Goal: Feedback & Contribution: Submit feedback/report problem

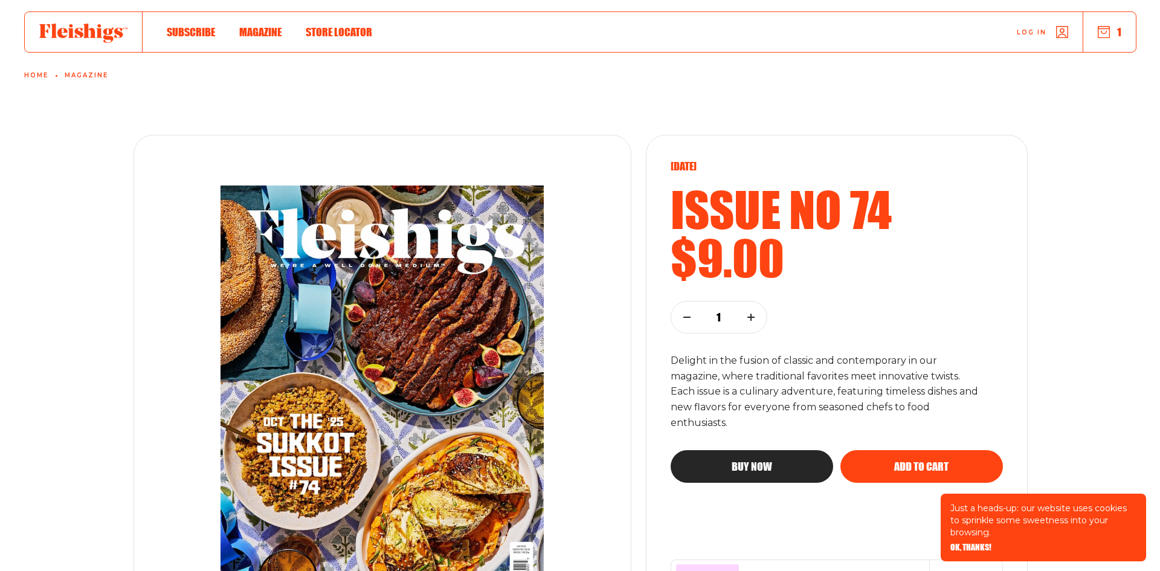
scroll to position [60, 0]
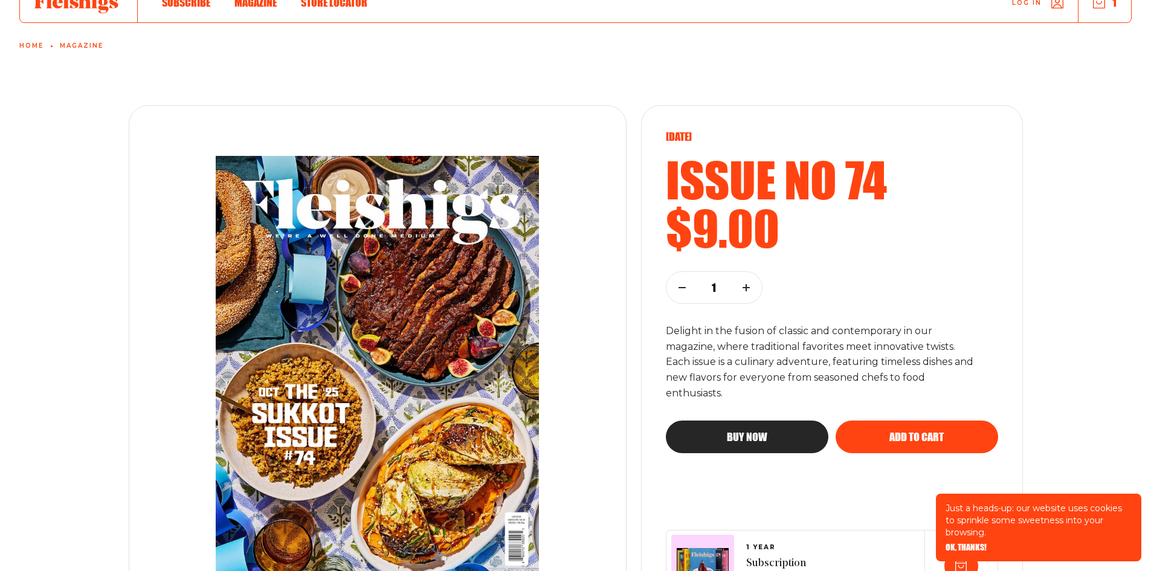
click at [751, 431] on span "Buy now" at bounding box center [747, 426] width 40 height 11
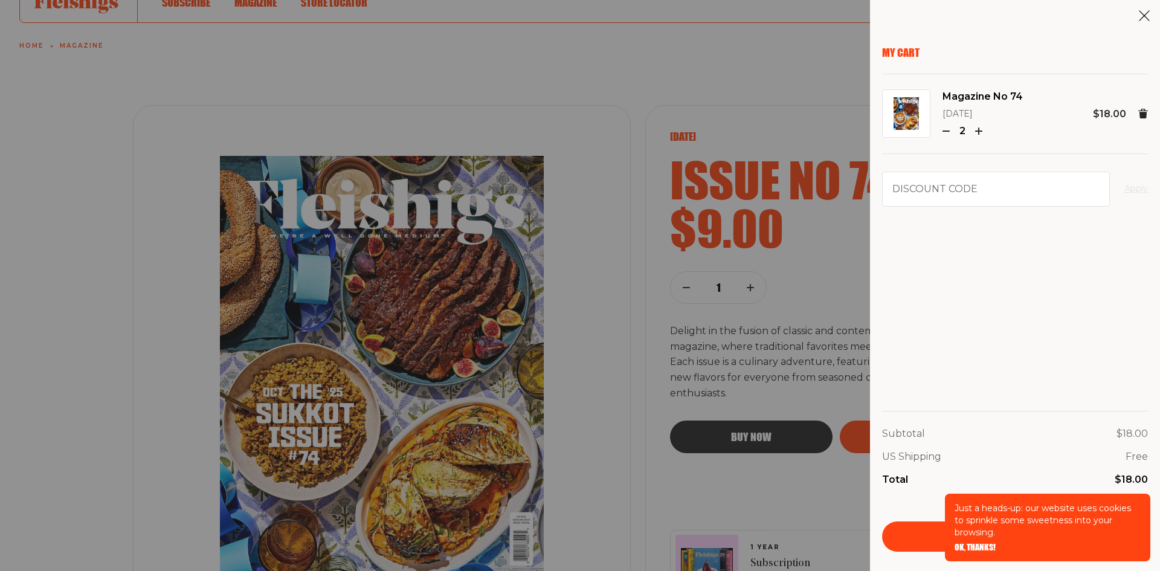
click at [948, 131] on icon "button" at bounding box center [946, 130] width 7 height 7
click at [975, 543] on span "OK, THANKS!" at bounding box center [975, 539] width 41 height 8
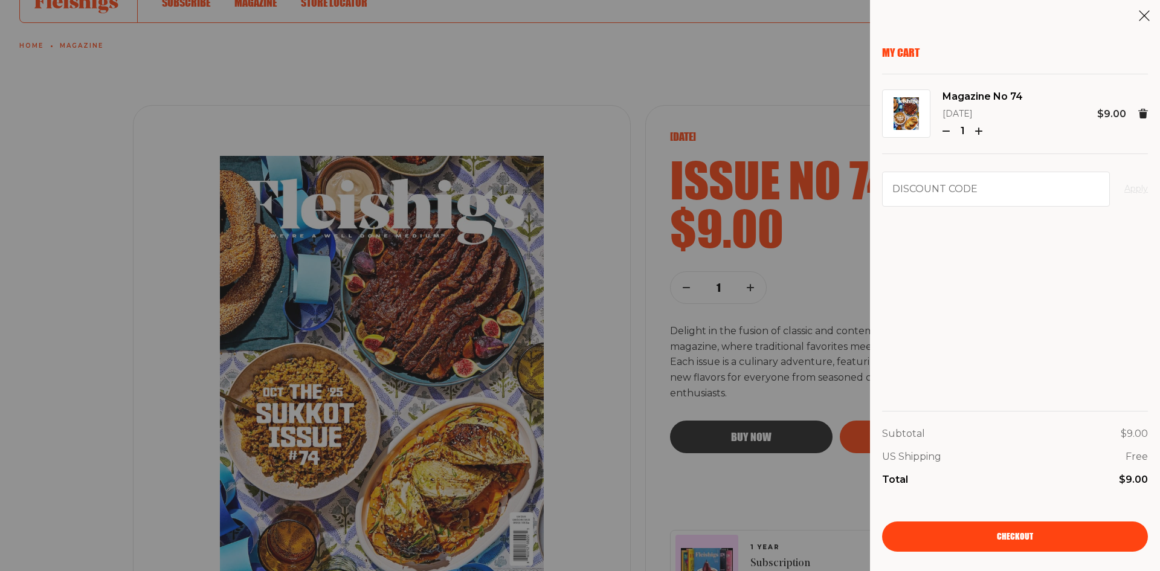
click at [982, 540] on link "Checkout" at bounding box center [1015, 536] width 266 height 30
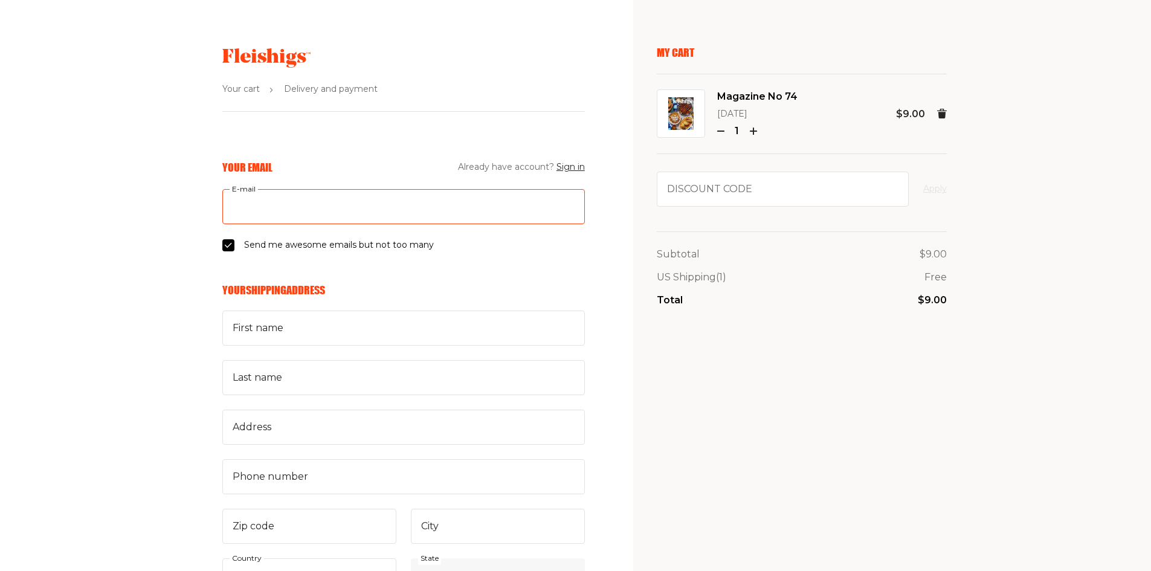
click at [314, 204] on input "E-mail" at bounding box center [403, 206] width 363 height 35
type input "[EMAIL_ADDRESS][DOMAIN_NAME]"
click at [299, 330] on input "First name" at bounding box center [403, 328] width 363 height 35
type input "Eyal"
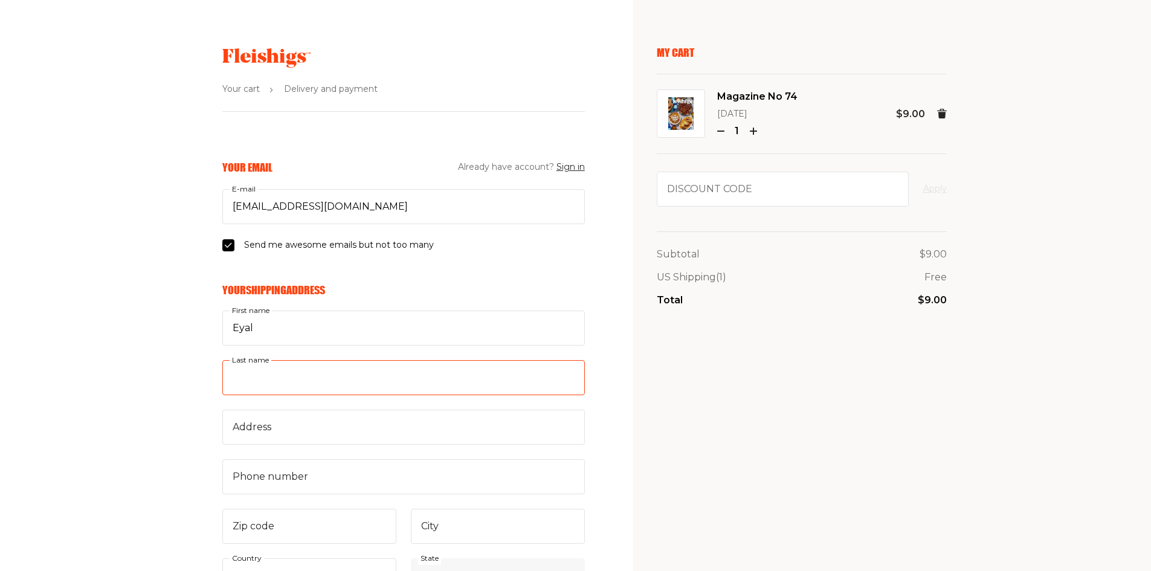
click at [279, 387] on input "Last name" at bounding box center [403, 377] width 363 height 35
type input "Ofir"
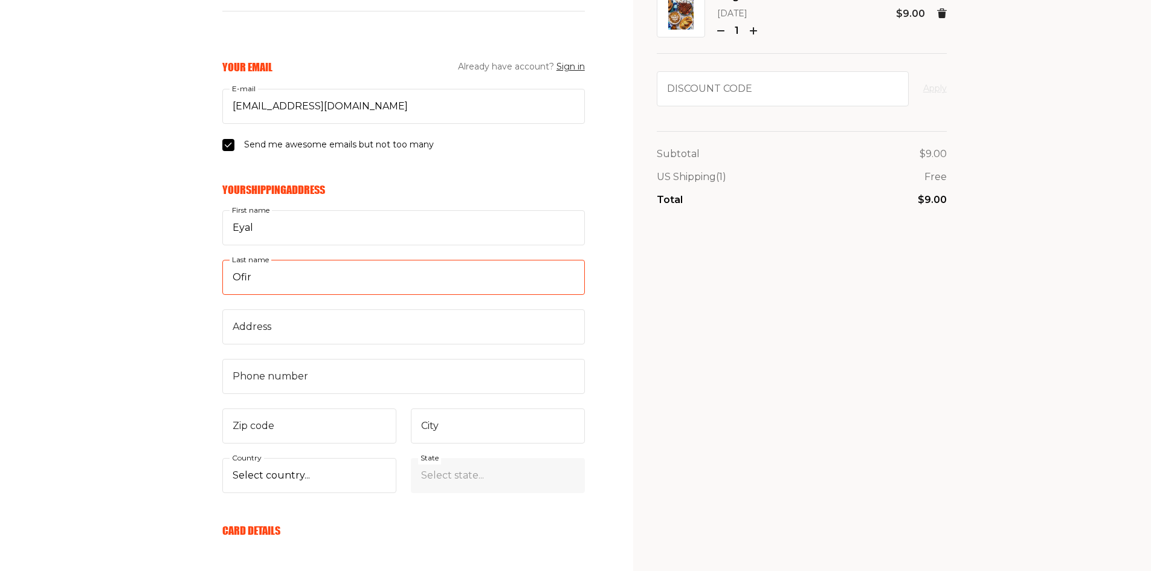
scroll to position [121, 0]
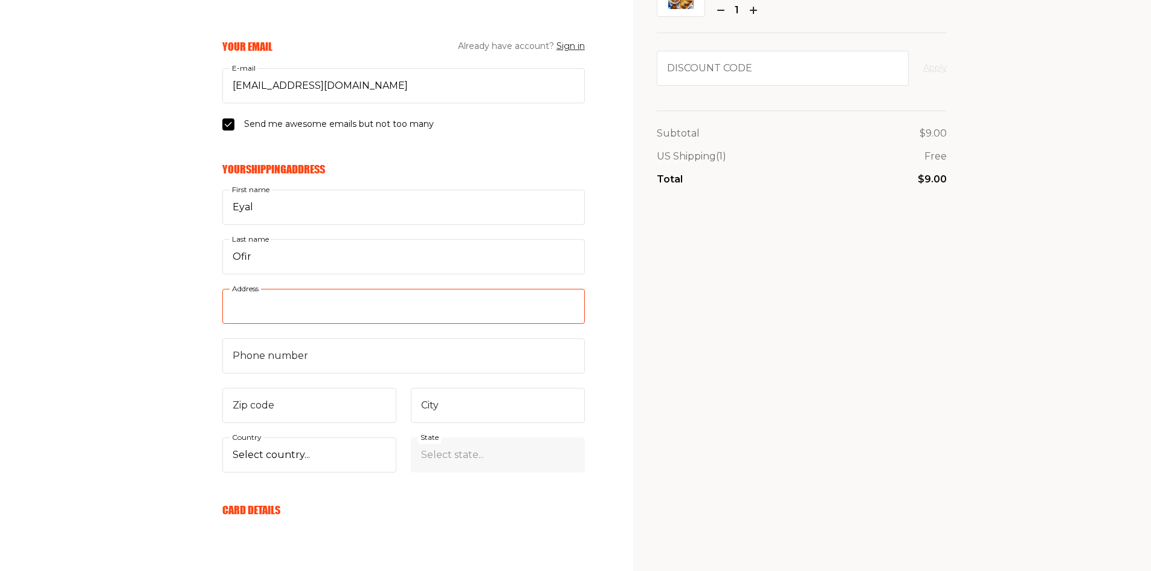
click at [297, 309] on input "Address" at bounding box center [403, 306] width 363 height 35
paste input "160 W 62nd street"
type input "160 W 62nd street"
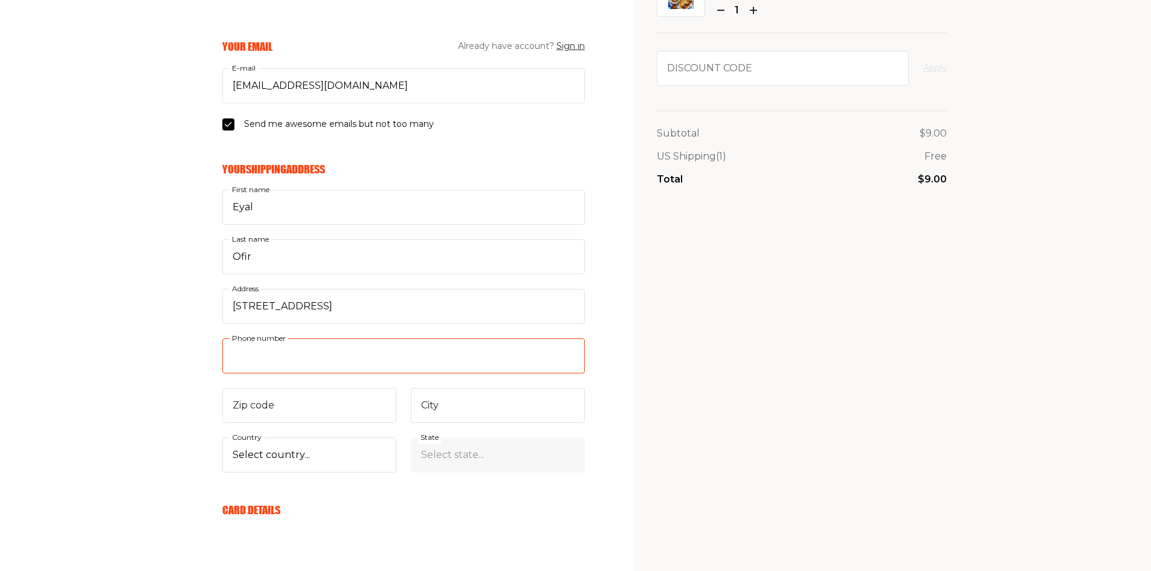
click at [260, 350] on input "Phone number" at bounding box center [403, 355] width 363 height 35
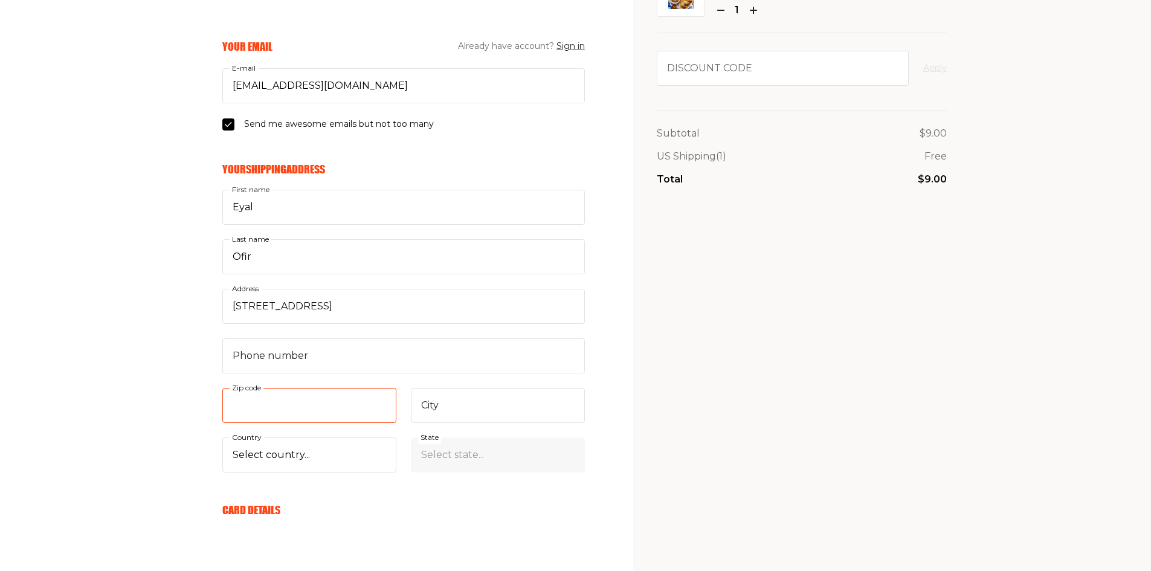
click at [234, 392] on div "Zip code" at bounding box center [309, 405] width 174 height 35
click at [234, 392] on input "Zip code" at bounding box center [309, 405] width 174 height 35
type input "10023"
click at [173, 396] on div "Your Email Already have account? Sign in hagarlevin@gmail.com E-mail Send me aw…" at bounding box center [292, 509] width 585 height 940
click at [472, 410] on input "City" at bounding box center [498, 405] width 174 height 35
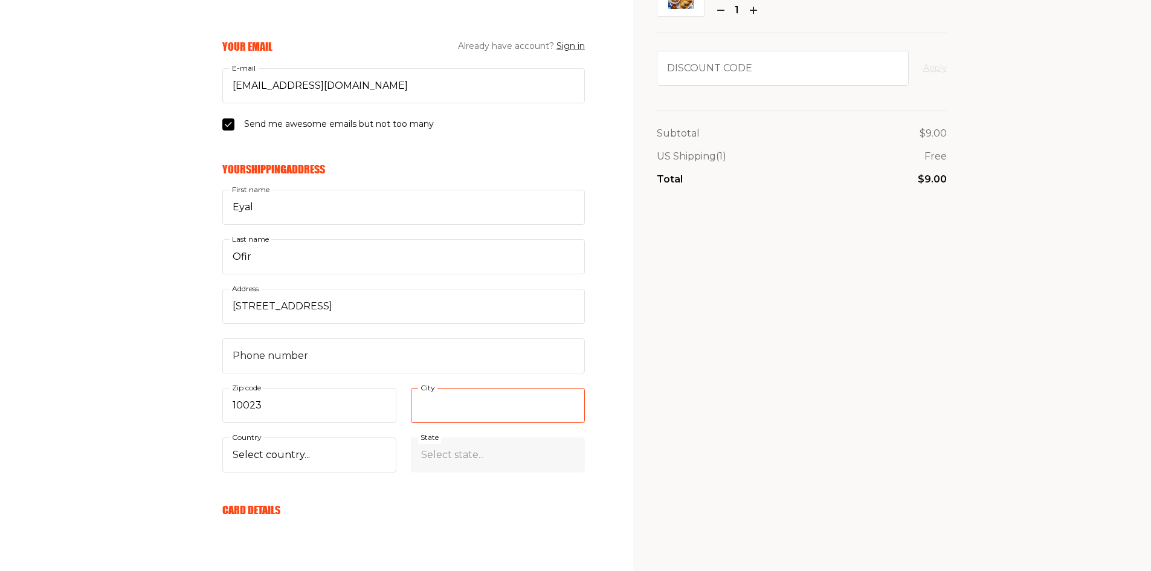
type input "מ"
type input "New York"
click at [312, 453] on select "Select country... United States Canada (+$29/subscription) Afghanistan (+$44/su…" at bounding box center [309, 454] width 174 height 35
select select "US"
click at [222, 437] on select "Select country... United States Canada (+$29/subscription) Afghanistan (+$44/su…" at bounding box center [309, 454] width 174 height 35
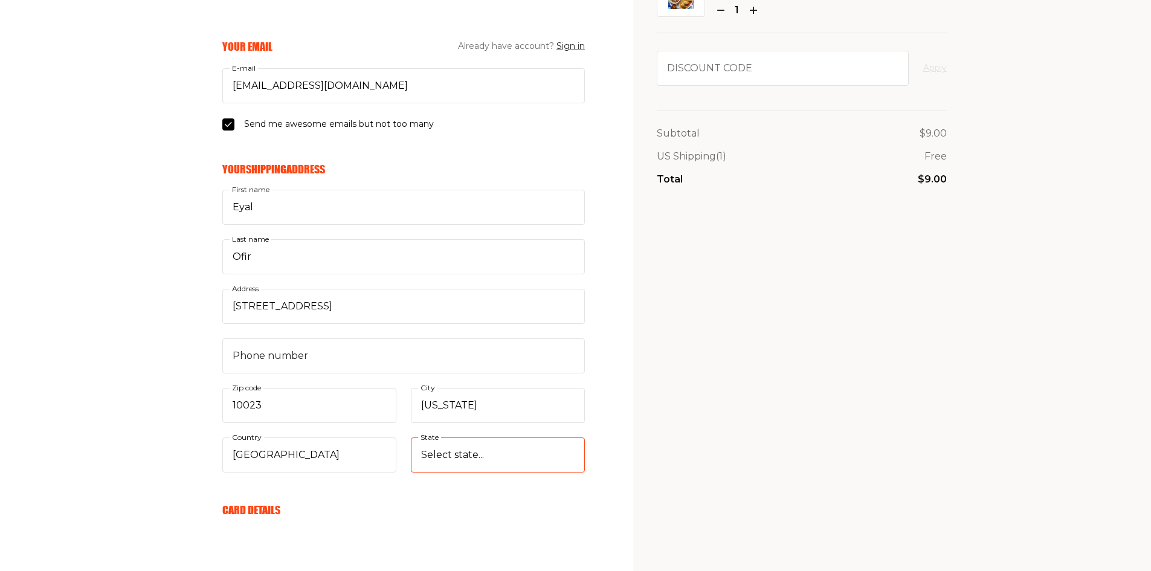
click at [465, 453] on select "Select state... Alabama Alaska American Samoa Arizona Arkansas California Color…" at bounding box center [498, 454] width 174 height 35
select select "New York"
click at [411, 437] on select "Select state... Alabama Alaska American Samoa Arizona Arkansas California Color…" at bounding box center [498, 454] width 174 height 35
click at [368, 302] on input "160 W 62nd street" at bounding box center [403, 306] width 363 height 35
paste input "Apt 49F"
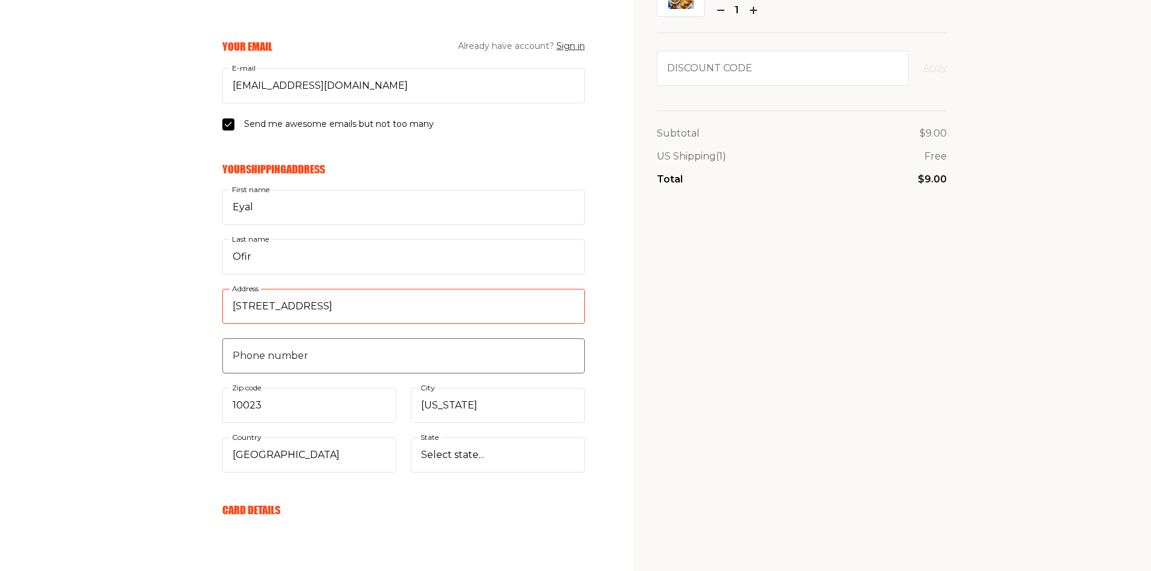
type input "160 W 62nd street Apt 49F"
click at [328, 356] on input "Phone number" at bounding box center [403, 355] width 363 height 35
drag, startPoint x: 245, startPoint y: 352, endPoint x: 225, endPoint y: 350, distance: 19.4
click at [225, 350] on input "Phone number" at bounding box center [403, 355] width 363 height 35
click at [268, 360] on input "Phone number" at bounding box center [403, 355] width 363 height 35
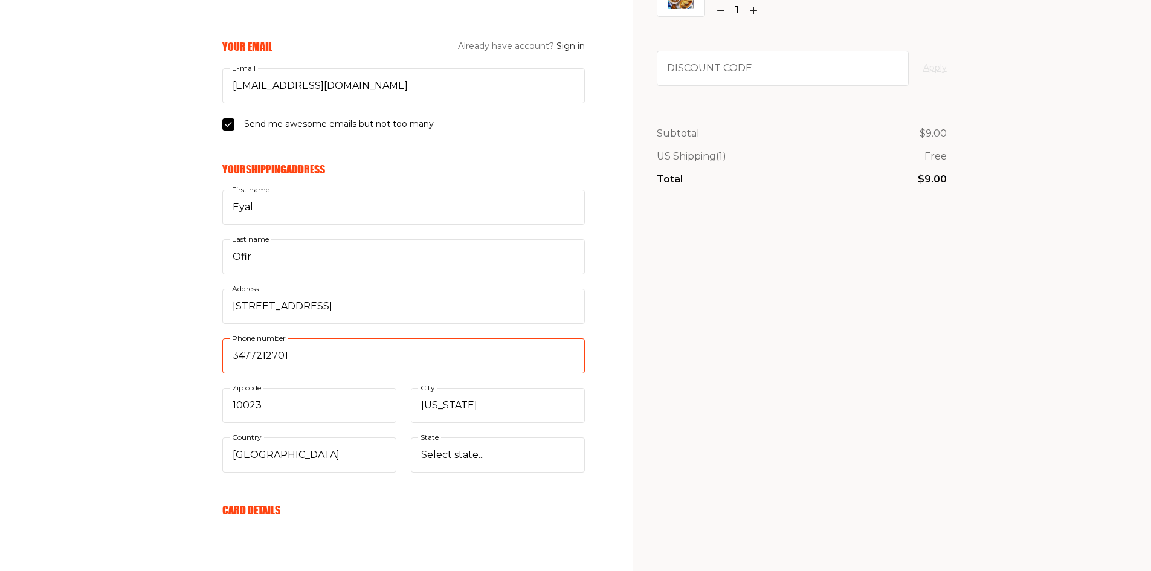
click at [373, 366] on input "3477212701" at bounding box center [403, 355] width 363 height 35
type input "3477212701"
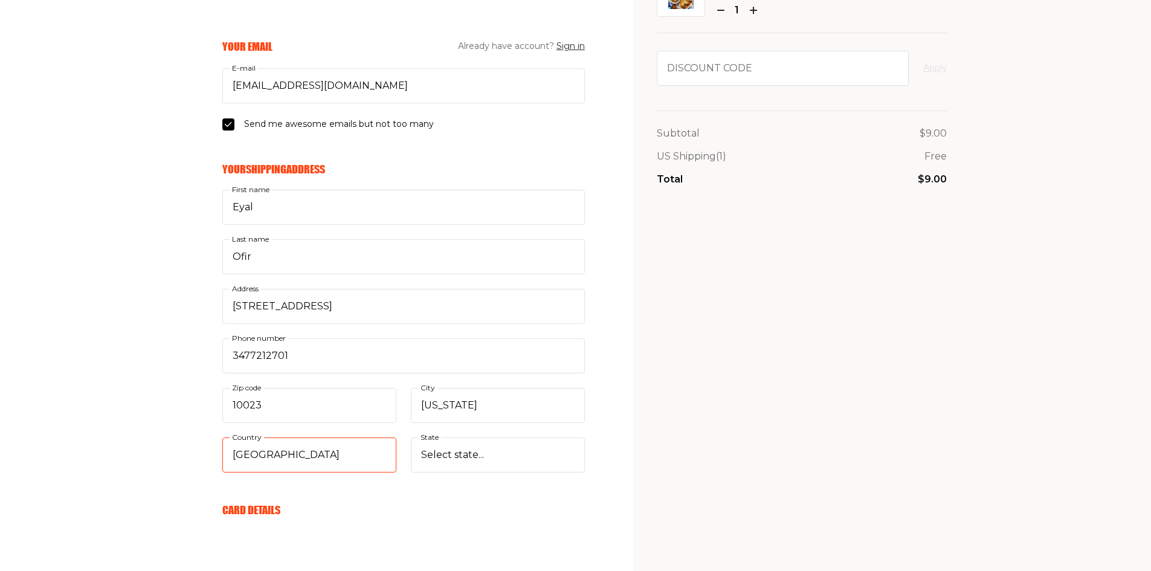
click at [353, 446] on select "Select country... United States Canada (+$29/subscription) Afghanistan (+$44/su…" at bounding box center [309, 454] width 174 height 35
click at [752, 317] on div "My Cart Magazine No 74 October 2025 1 $9.00 Discount code Apply Subtotal $9.00 …" at bounding box center [802, 442] width 290 height 1034
click at [288, 402] on input "10023" at bounding box center [309, 405] width 174 height 35
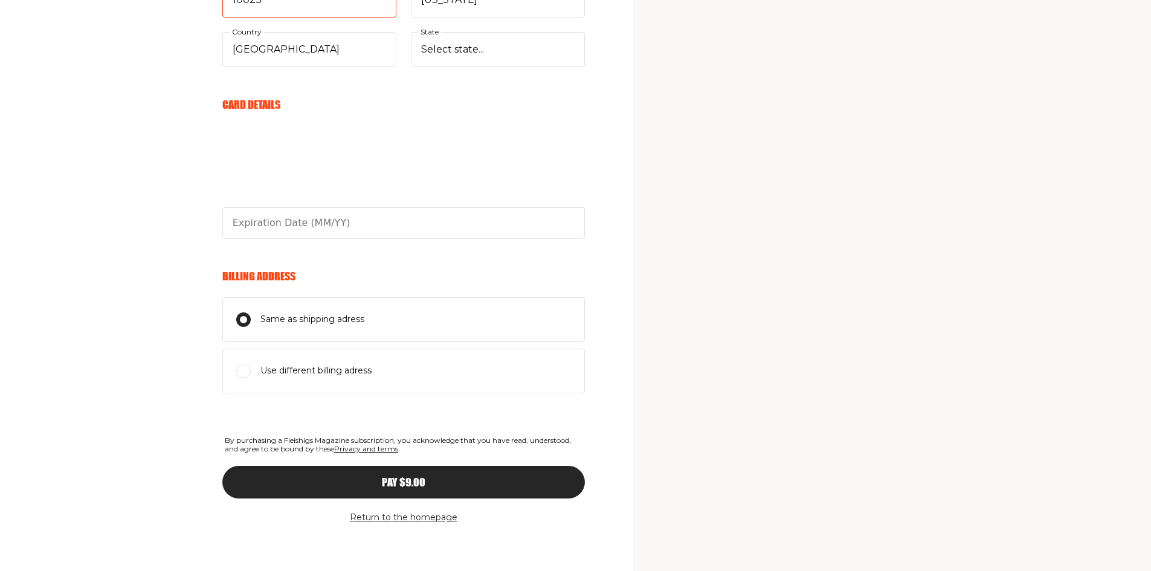
scroll to position [529, 0]
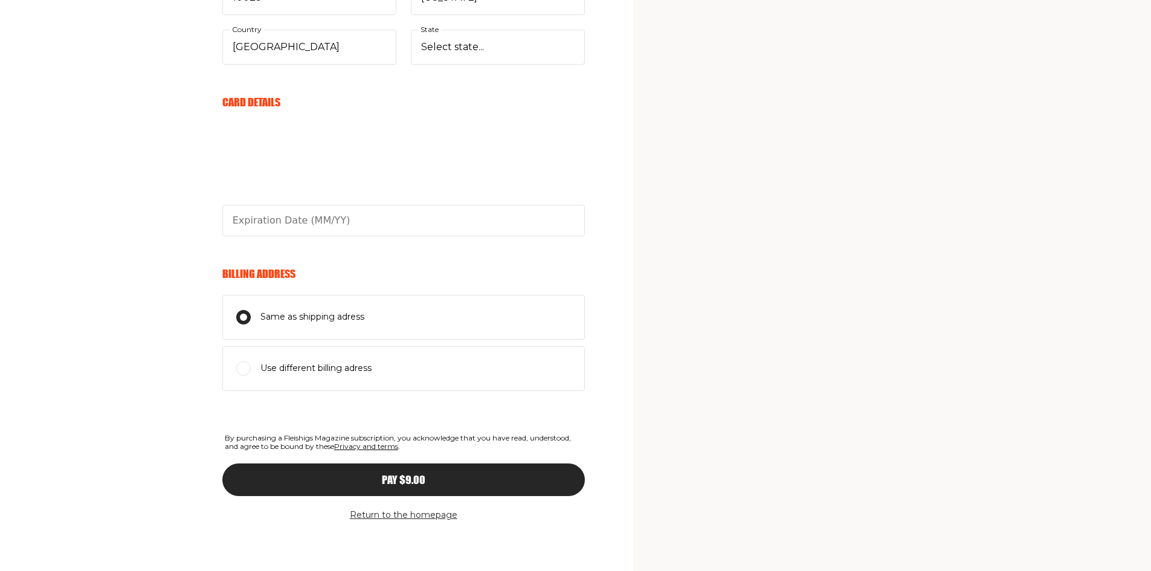
click at [245, 369] on input "Use different billing adress" at bounding box center [243, 368] width 15 height 15
radio input "true"
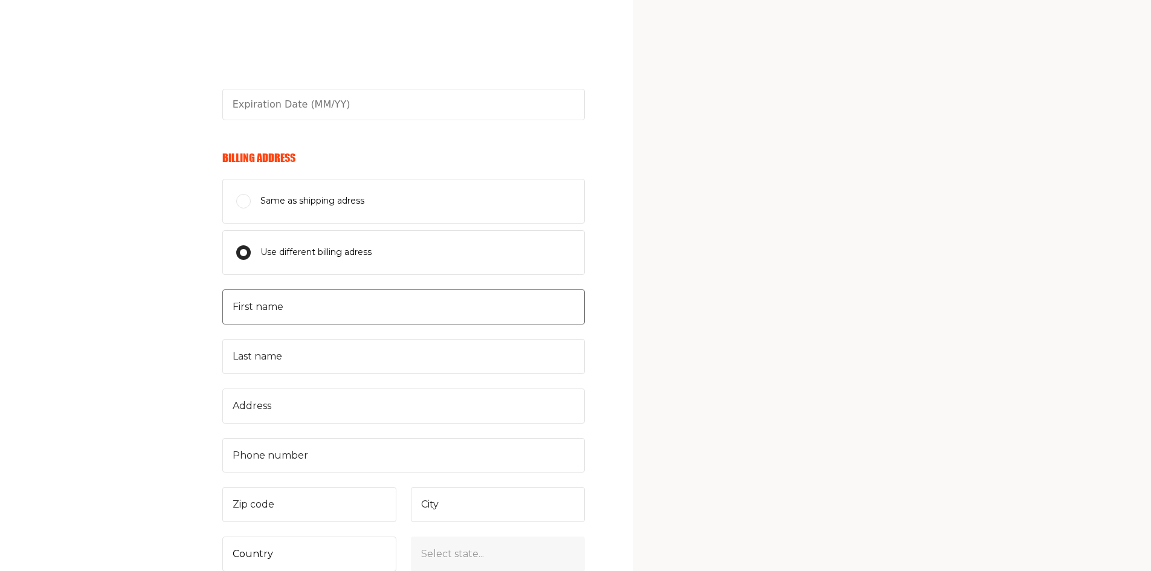
scroll to position [650, 0]
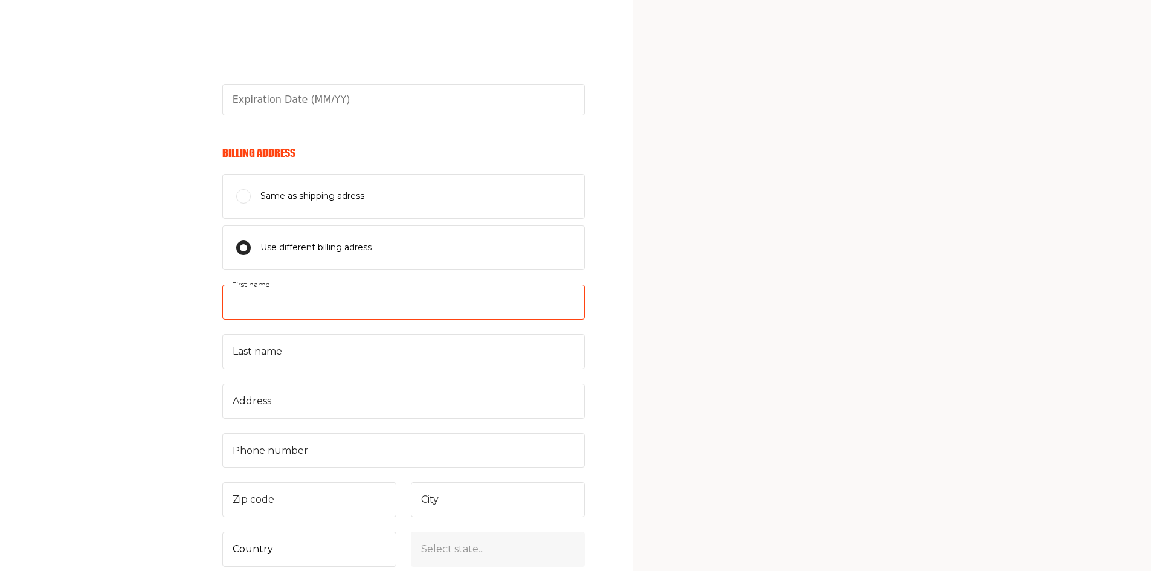
click at [266, 306] on input "First name" at bounding box center [403, 302] width 363 height 35
type input "P"
type input "B"
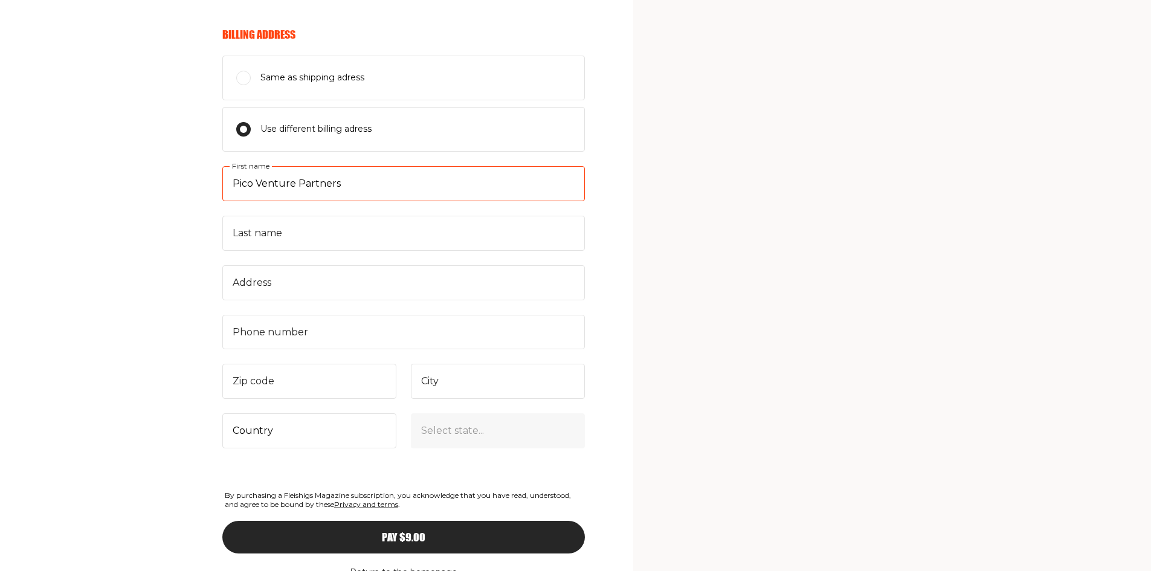
scroll to position [770, 0]
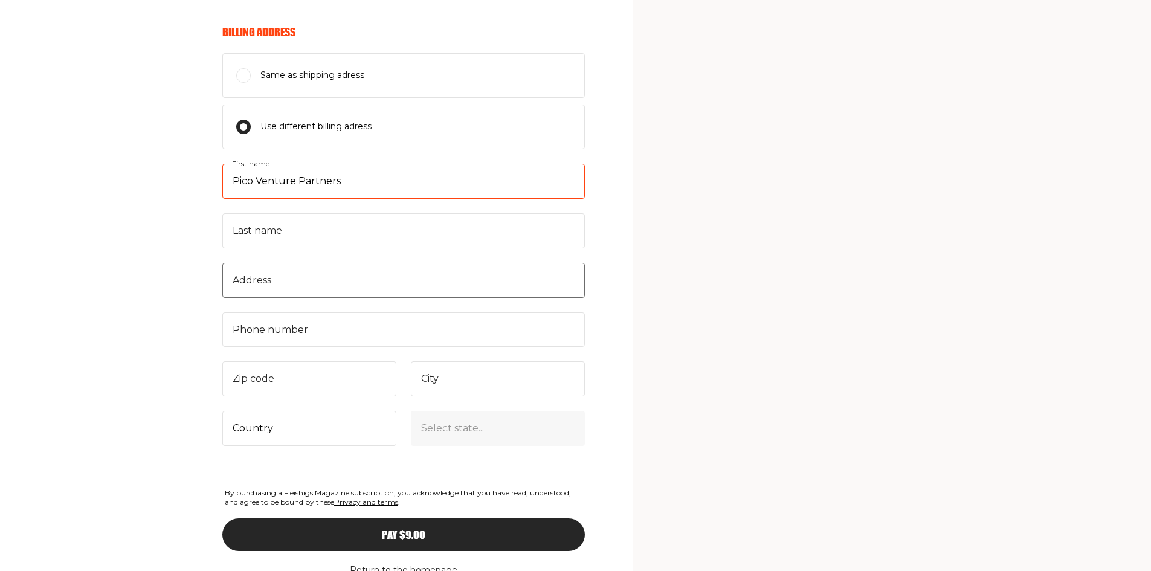
type input "Pico Venture Partners"
click at [280, 285] on input "Address" at bounding box center [403, 280] width 363 height 35
type input "Rothchild 63"
click at [280, 334] on input "Phone number" at bounding box center [403, 329] width 363 height 35
type input "972545201198"
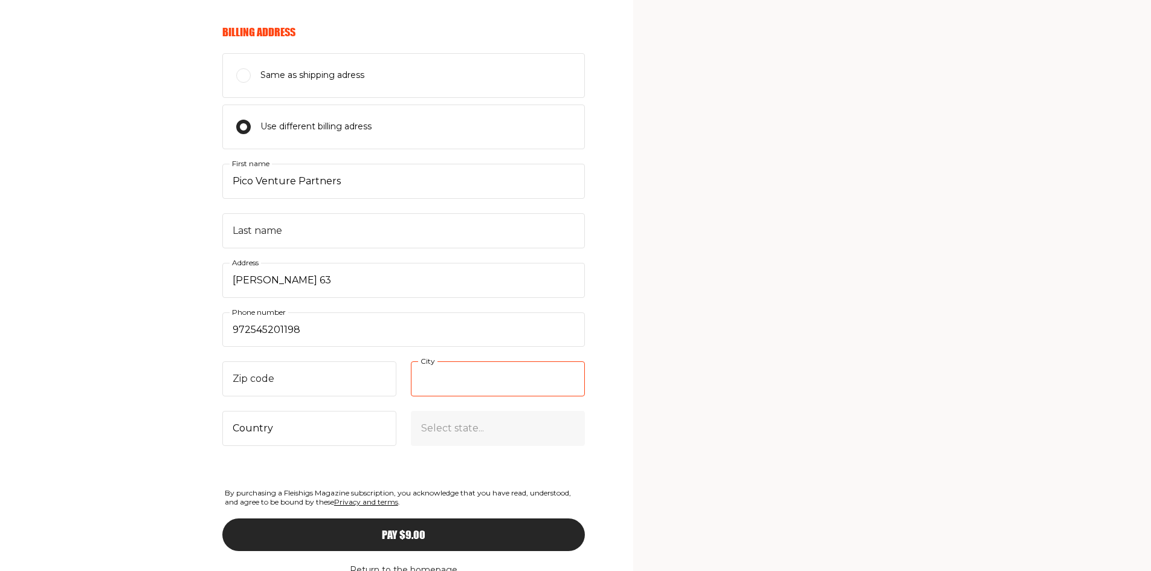
click at [506, 389] on input "City" at bounding box center [498, 378] width 174 height 35
type input "tel aviv"
type input "6299606"
select select "IL"
click at [244, 77] on input "Same as shipping adress" at bounding box center [243, 75] width 15 height 15
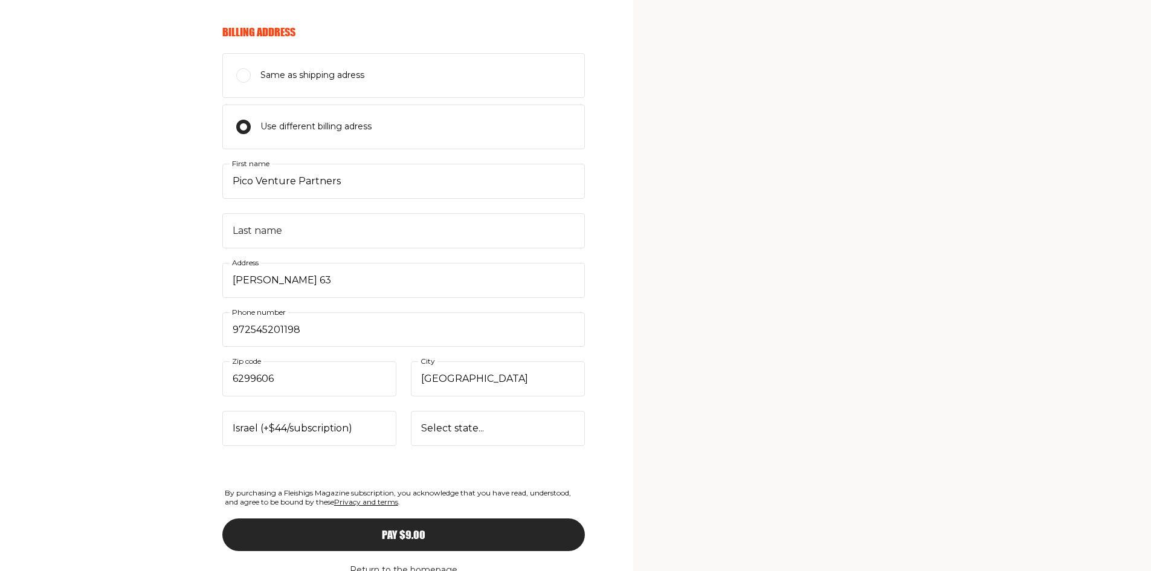
radio input "true"
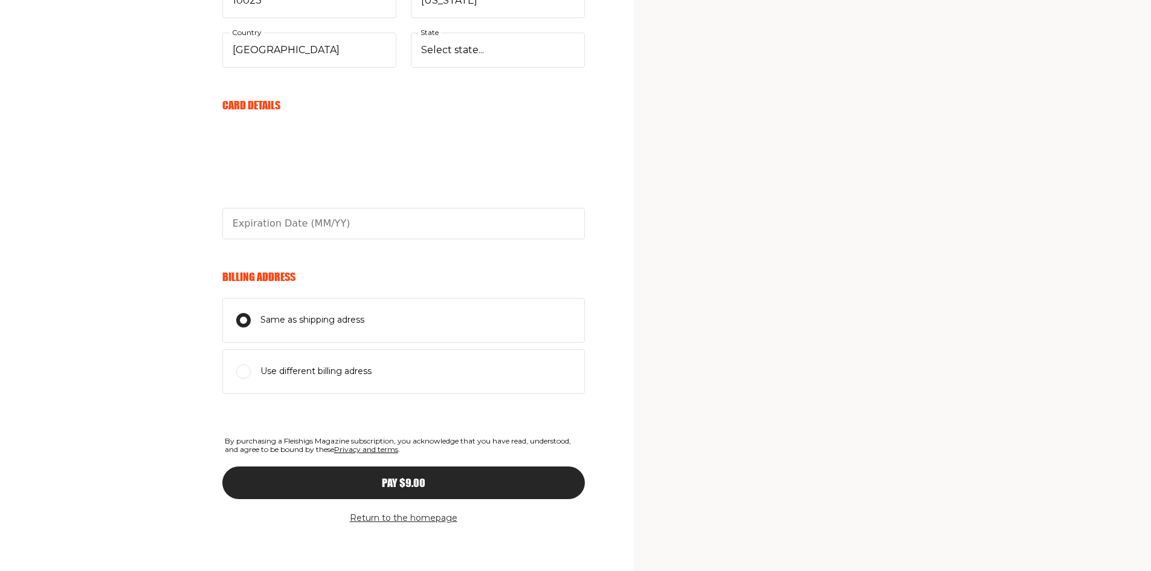
scroll to position [529, 0]
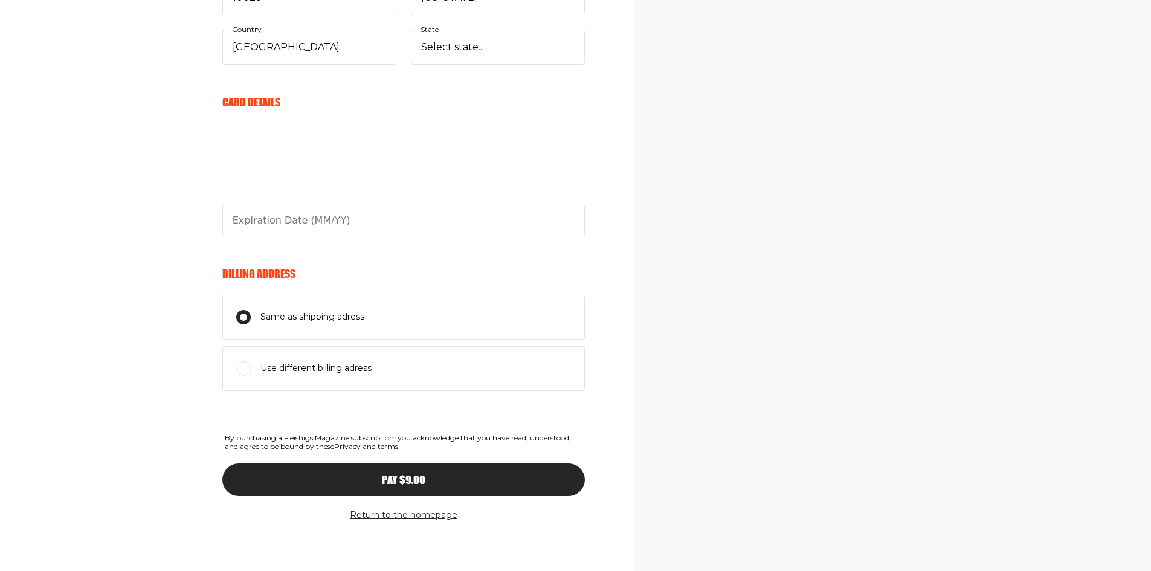
click at [411, 474] on span "Pay $9.00" at bounding box center [404, 468] width 44 height 11
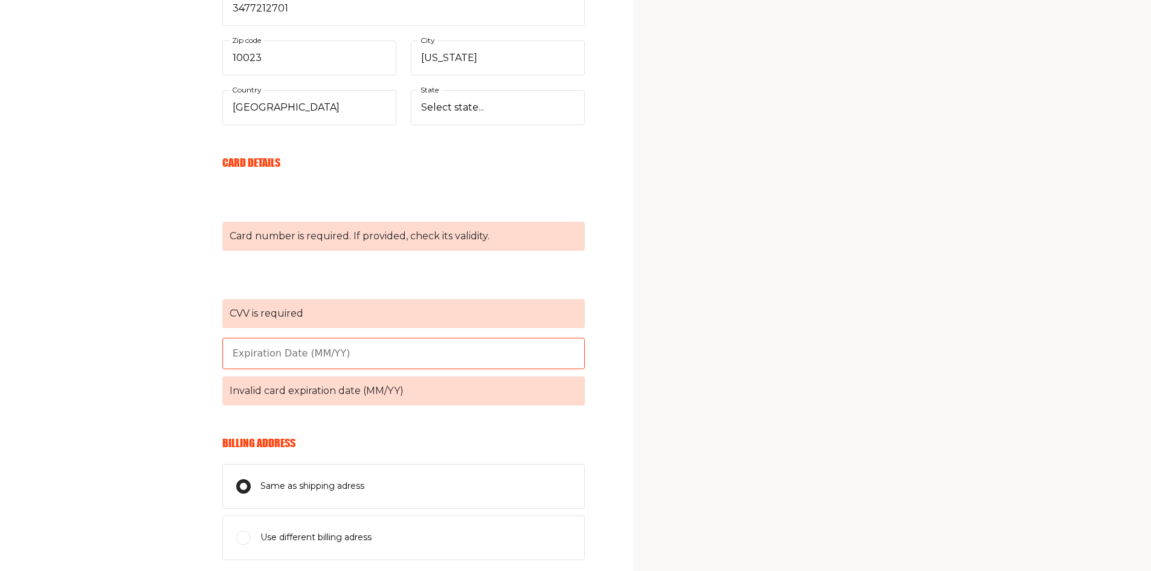
scroll to position [408, 0]
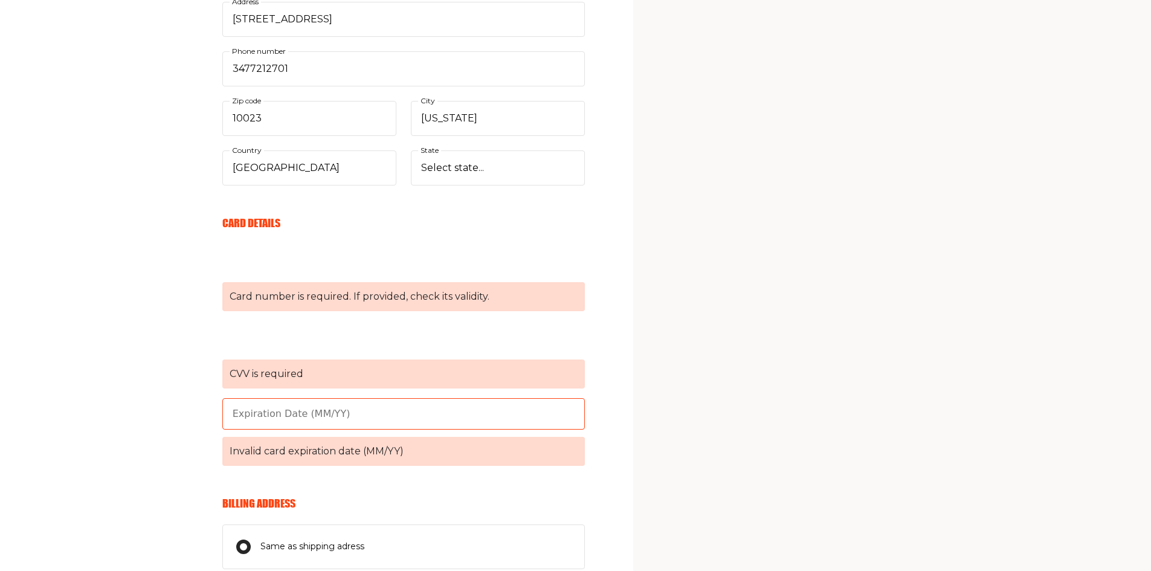
type input "09/29"
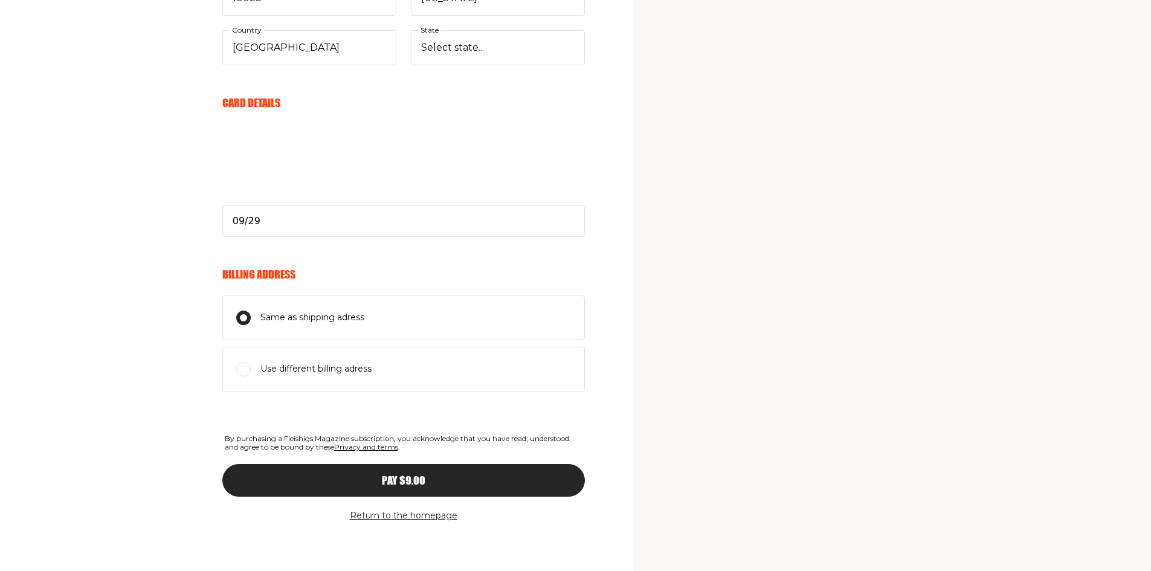
scroll to position [529, 0]
click at [381, 470] on button "Pay $9.00" at bounding box center [403, 479] width 363 height 33
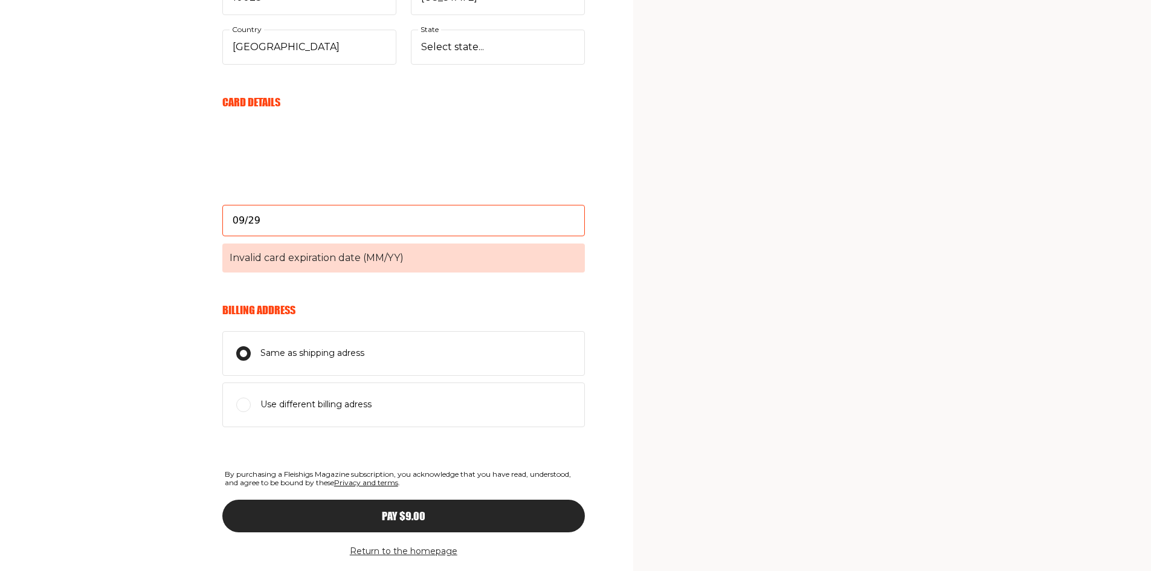
click at [372, 233] on input "09/29" at bounding box center [403, 220] width 363 height 31
click at [115, 289] on div "Your Email Already have account? Sign in hagarlevin@gmail.com E-mail Send me aw…" at bounding box center [292, 119] width 585 height 976
click at [410, 510] on span "Pay $9.00" at bounding box center [404, 505] width 44 height 11
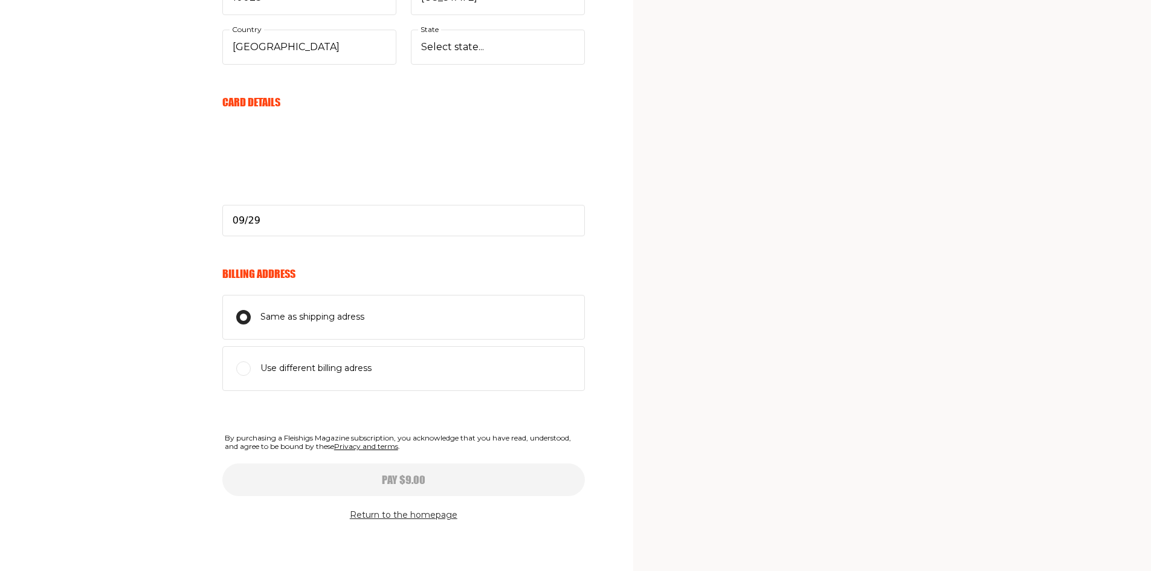
select select
type input "09/29"
select select
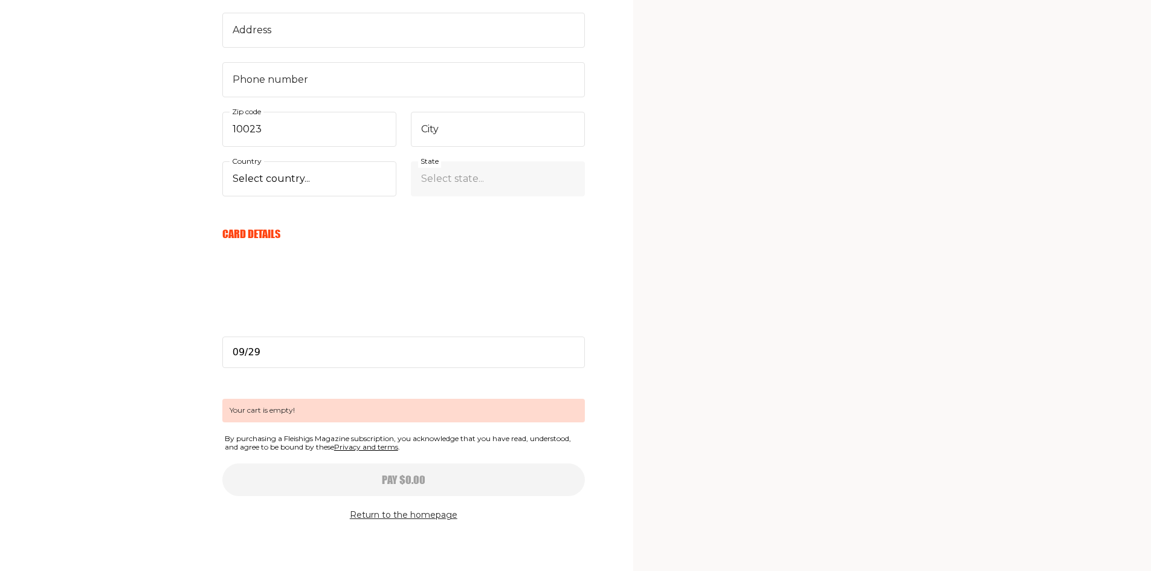
scroll to position [397, 0]
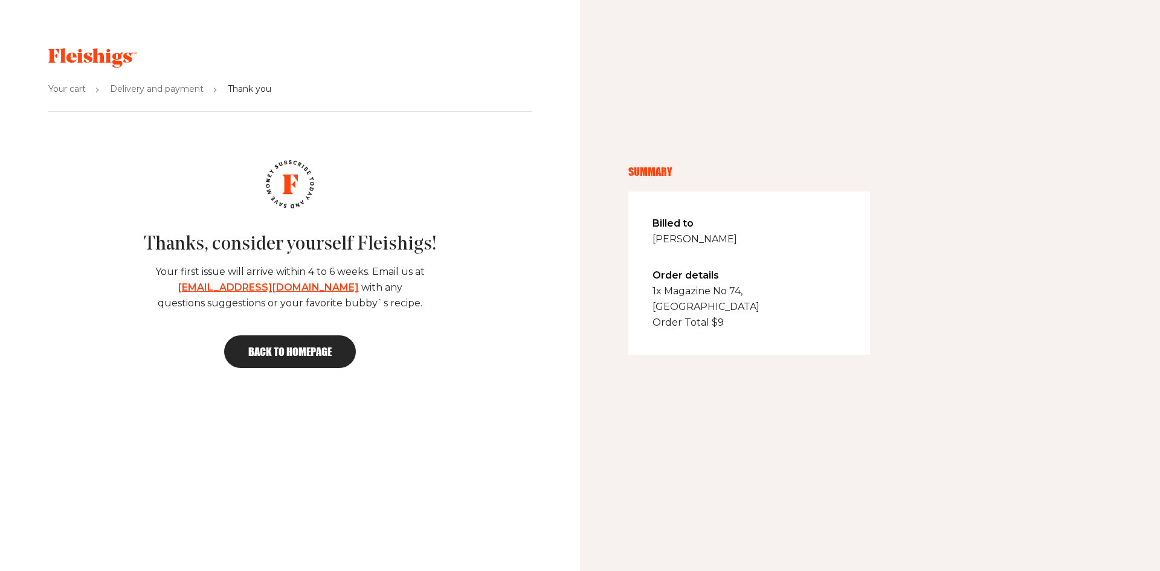
click at [296, 352] on span "Back to homepage" at bounding box center [289, 351] width 83 height 11
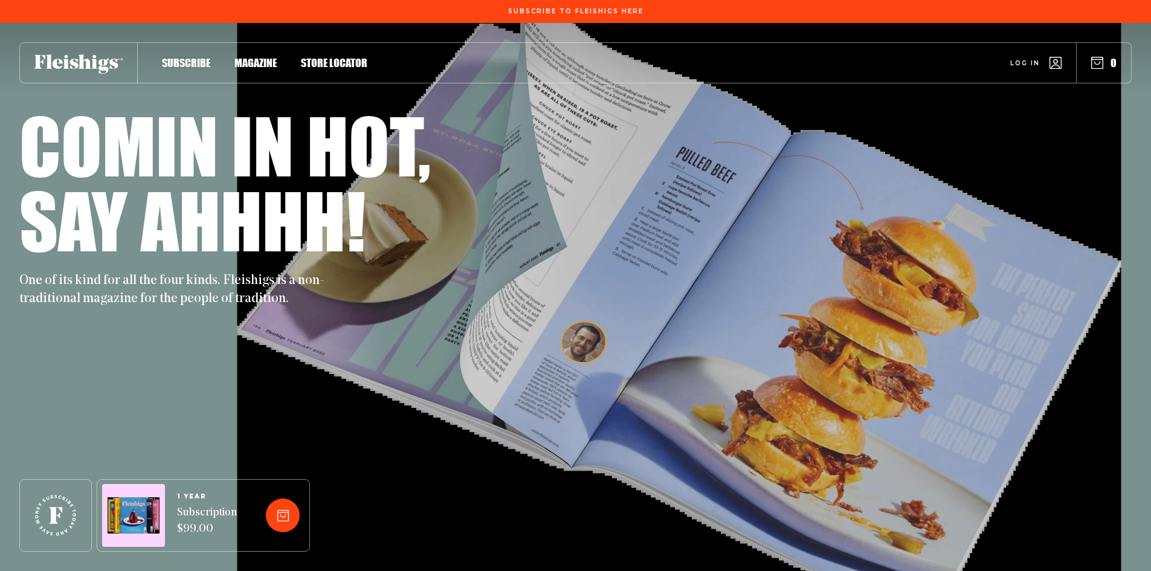
click at [253, 57] on span "Magazine" at bounding box center [255, 50] width 42 height 13
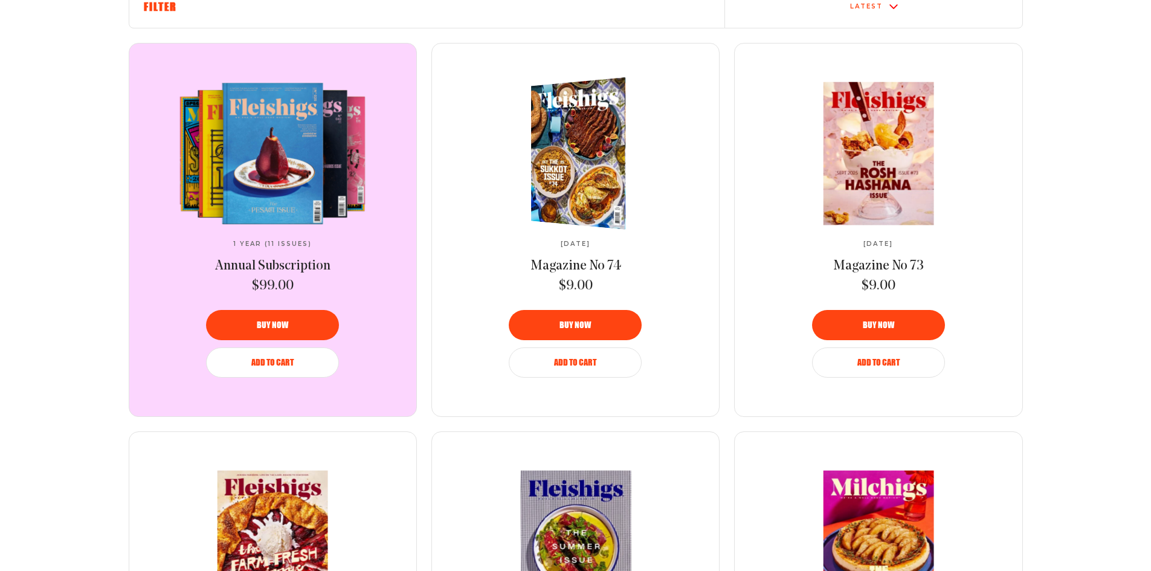
scroll to position [483, 0]
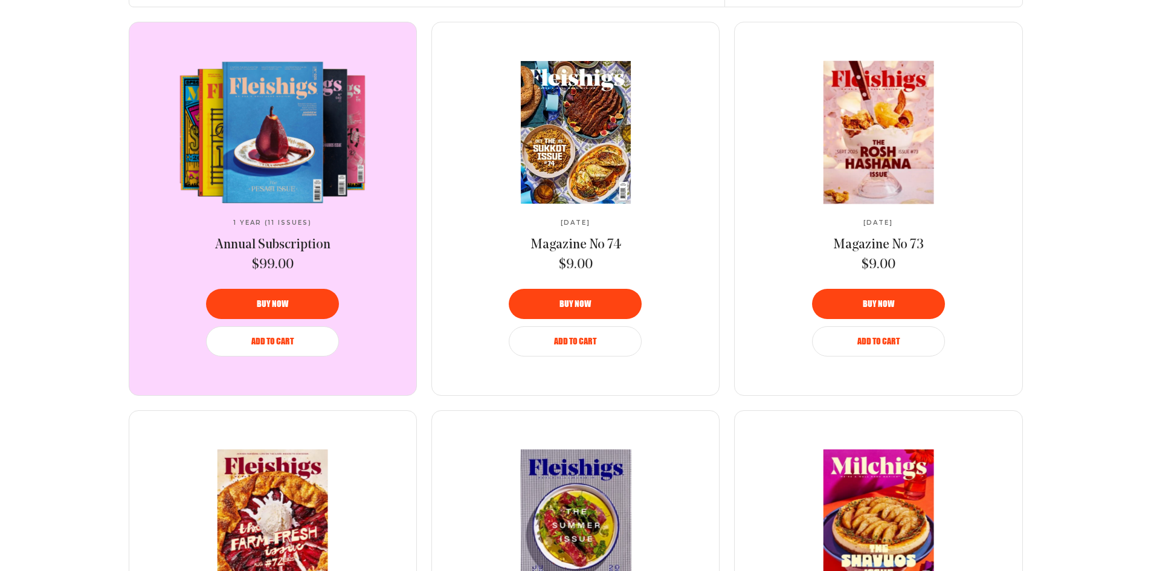
click at [579, 139] on img at bounding box center [576, 132] width 202 height 143
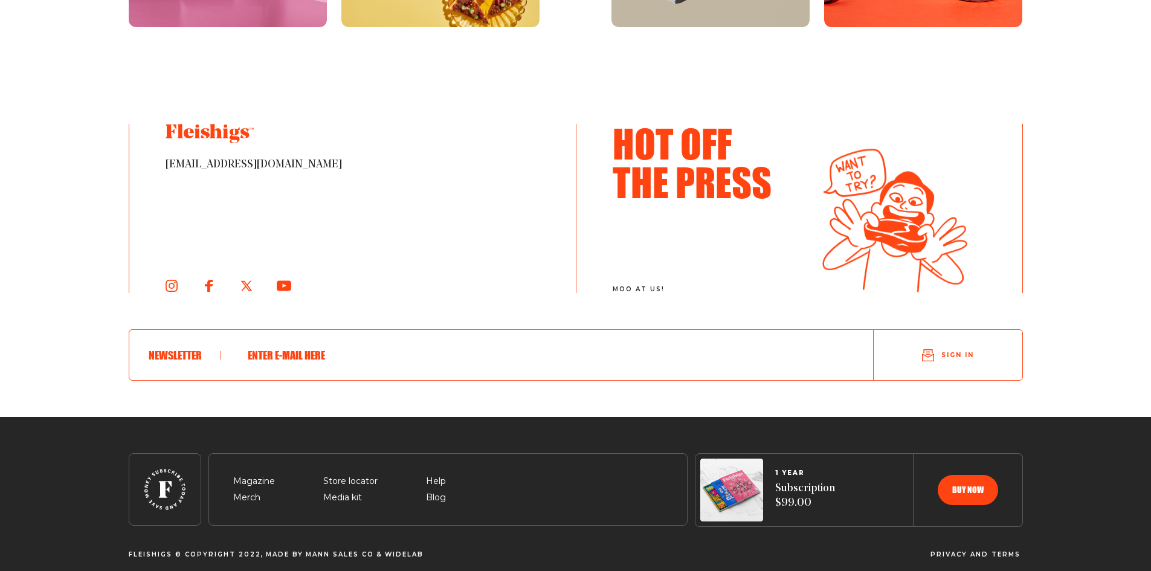
scroll to position [2277, 0]
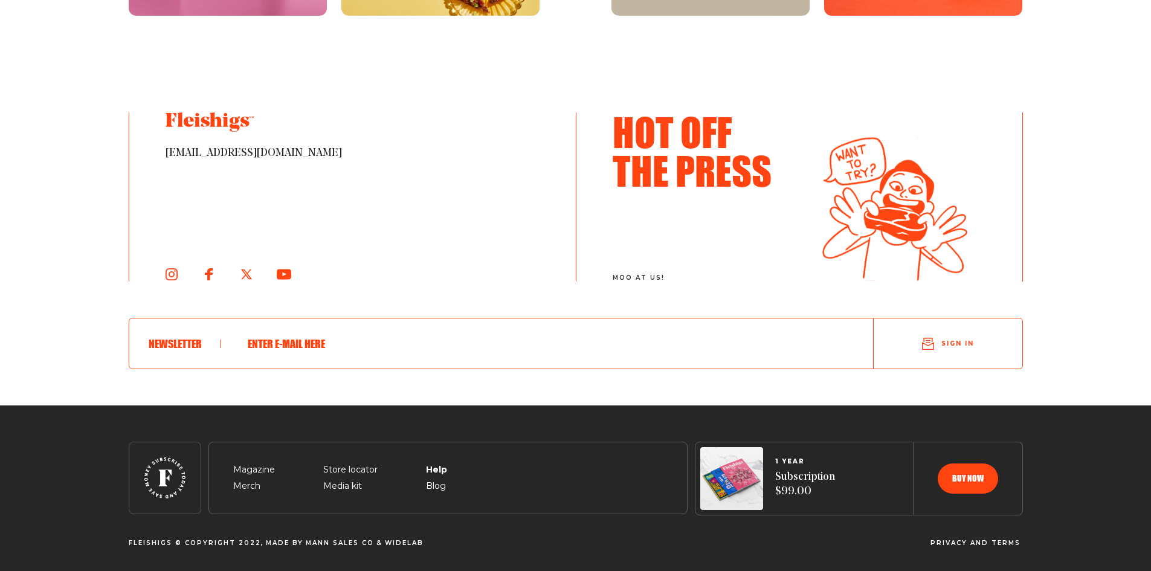
click at [435, 463] on span "Help" at bounding box center [436, 455] width 20 height 15
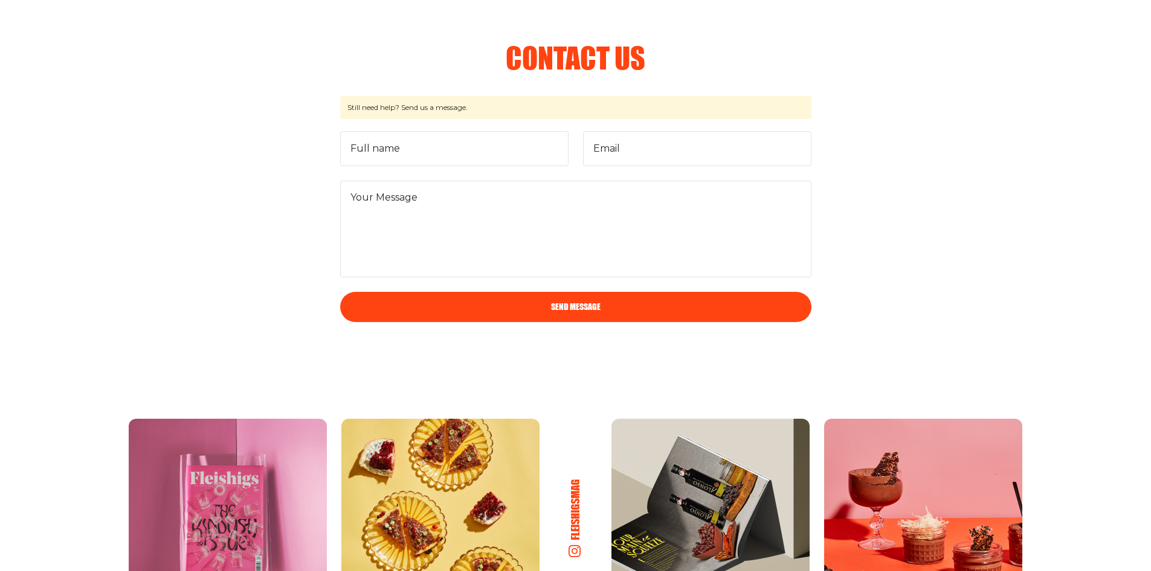
scroll to position [1390, 0]
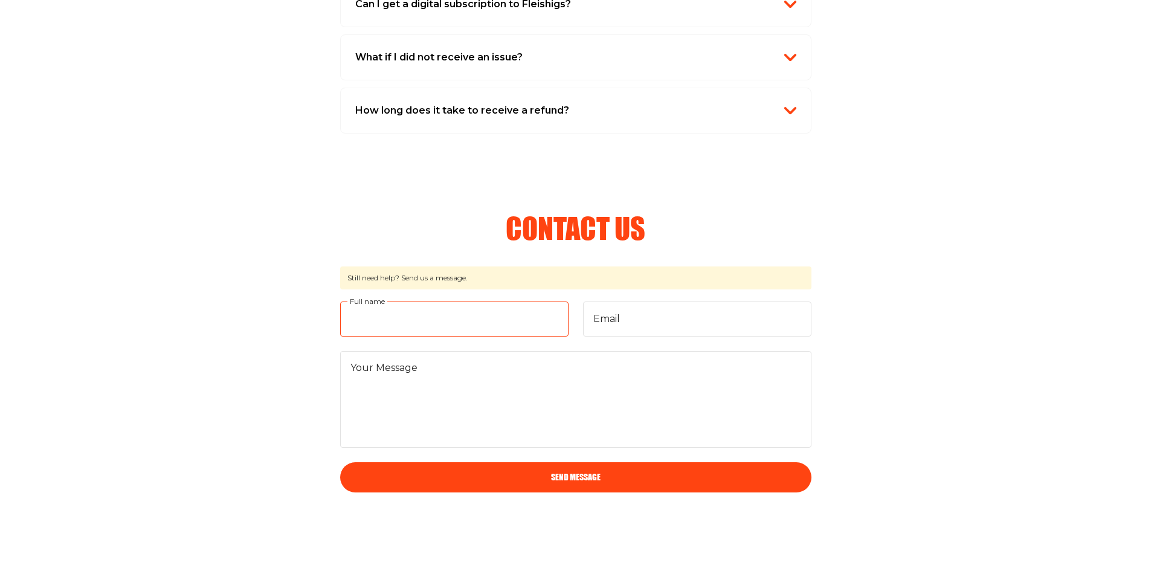
click at [415, 324] on input "Full name" at bounding box center [454, 319] width 228 height 35
click at [428, 324] on input "Full name" at bounding box center [454, 319] width 228 height 35
click at [401, 324] on input "Full name" at bounding box center [454, 319] width 228 height 35
type input "[PERSON_NAME]"
click at [647, 315] on input "Email" at bounding box center [697, 319] width 228 height 35
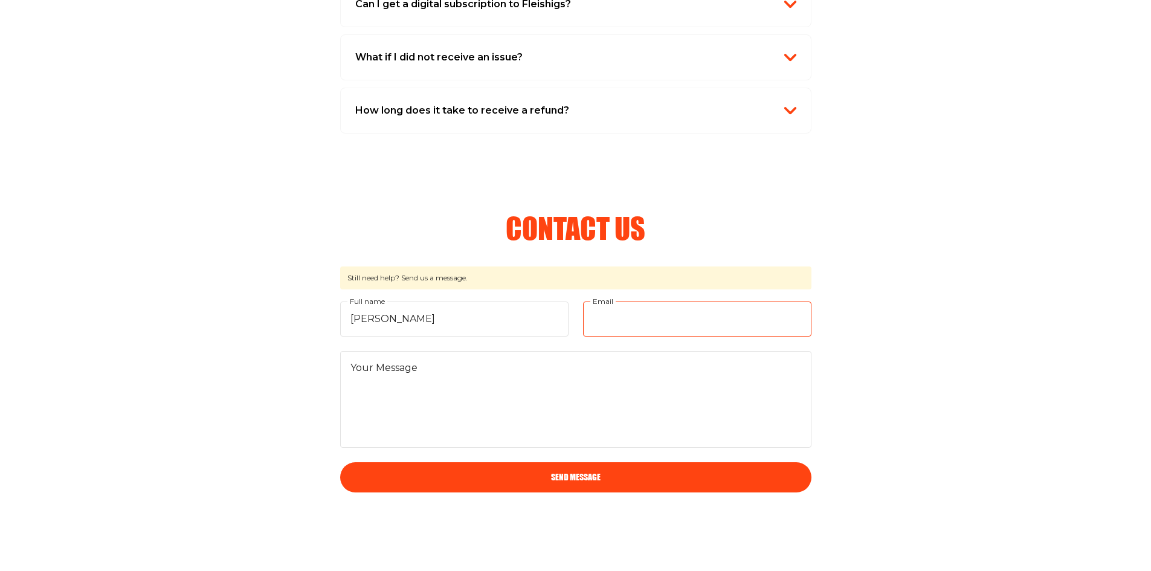
type input "[EMAIL_ADDRESS][DOMAIN_NAME]"
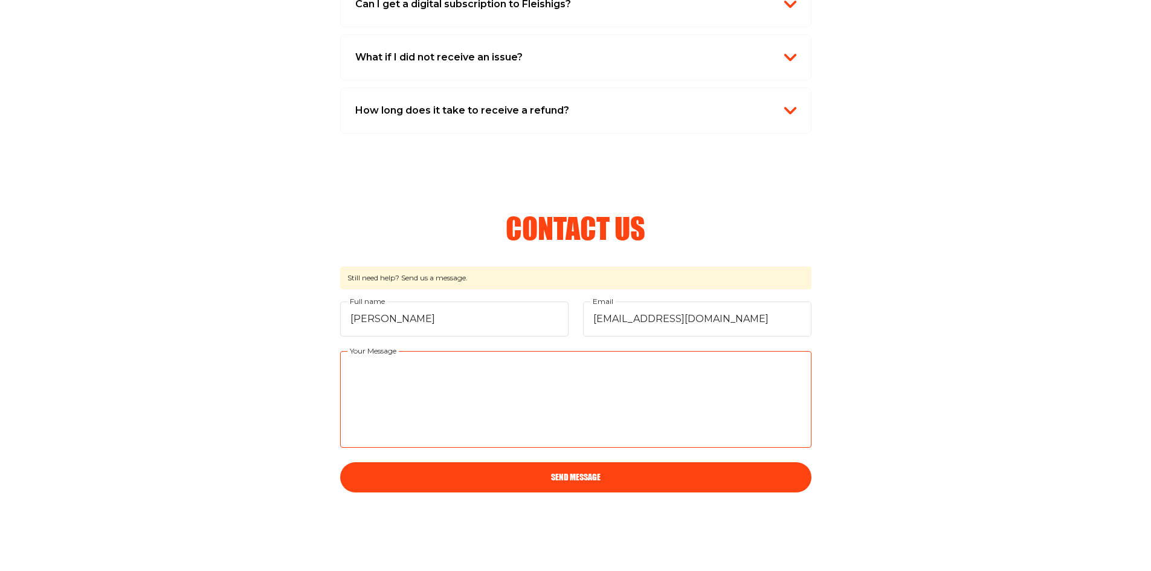
click at [476, 374] on textarea "Your Message" at bounding box center [575, 399] width 471 height 97
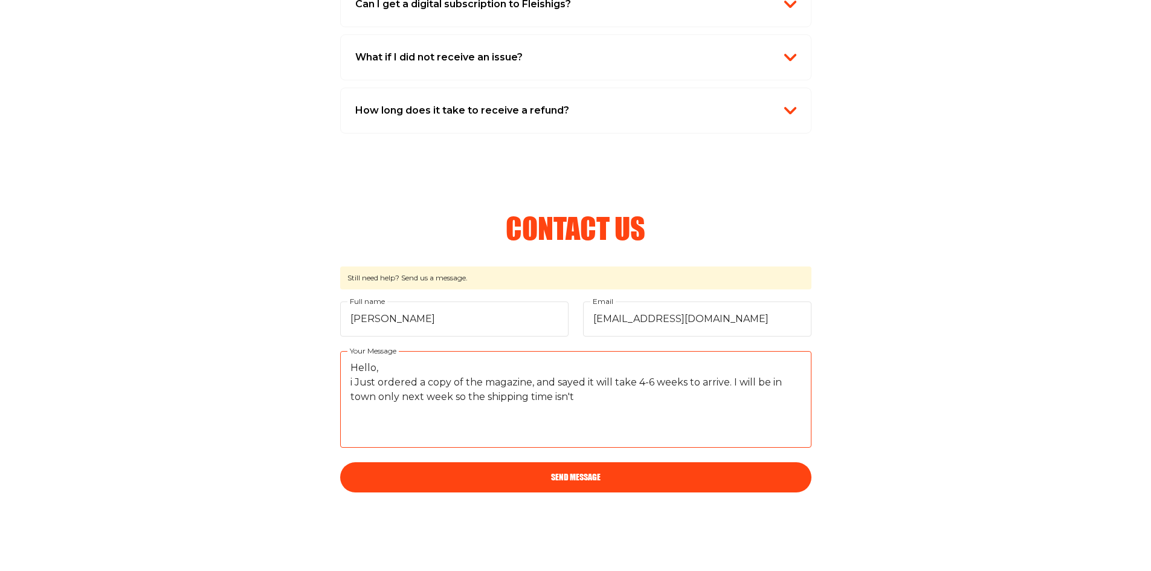
drag, startPoint x: 587, startPoint y: 386, endPoint x: 572, endPoint y: 384, distance: 14.6
drag, startPoint x: 572, startPoint y: 384, endPoint x: 496, endPoint y: 376, distance: 76.5
click at [496, 376] on textarea "Hello, i Just ordered a copy of the magazine, and sayed it will take 4-6 weeks …" at bounding box center [575, 399] width 471 height 97
click at [569, 379] on textarea "Hello, i Just ordered a copy of the magazine, and sayed it will take 4-6 weeks …" at bounding box center [575, 399] width 471 height 97
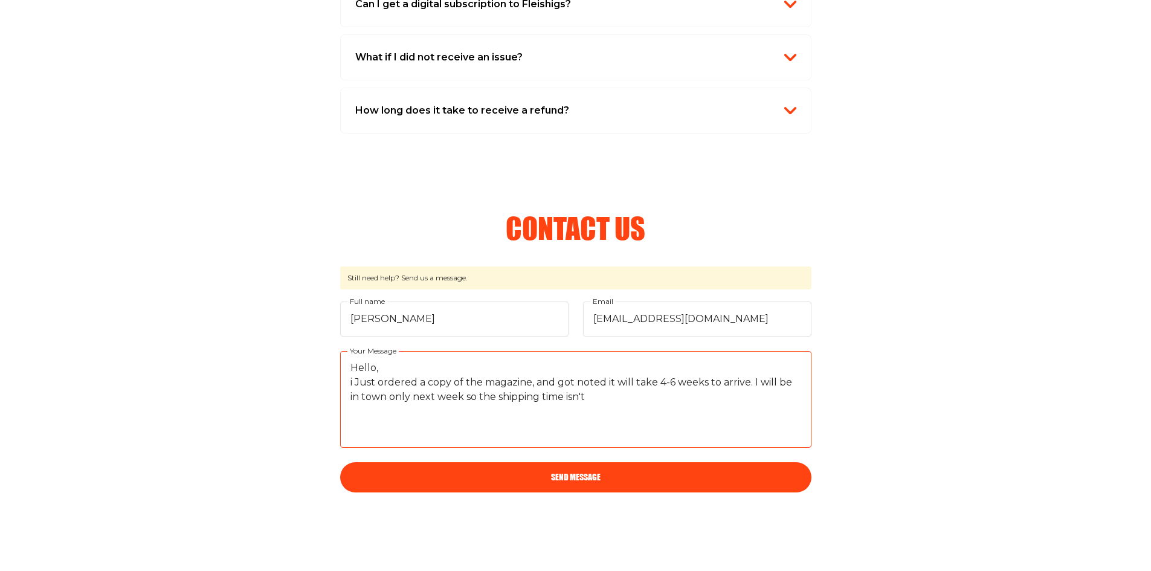
click at [599, 395] on textarea "Hello, i Just ordered a copy of the magazine, and got noted it will take 4-6 we…" at bounding box center [575, 399] width 471 height 97
click at [696, 388] on textarea "Hello, i Just ordered a copy of the magazine, and got noted it will take 4-6 we…" at bounding box center [575, 399] width 471 height 97
paste textarea "I just ordered a copy of the magazine and received a notice that it will take 4…"
type textarea "Hello, I just ordered a copy of the magazine and received a notice that it will…"
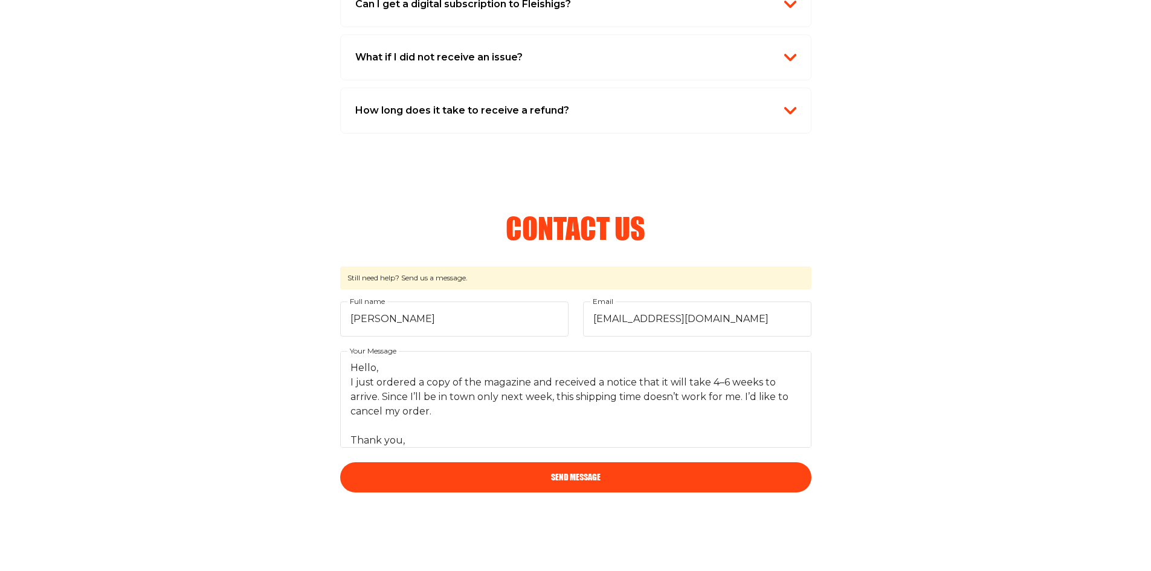
click at [473, 482] on button "Send Message" at bounding box center [575, 477] width 471 height 30
